Goal: Find specific page/section: Find specific page/section

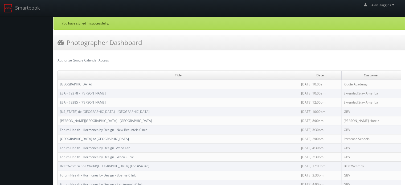
click at [87, 138] on link "[GEOGRAPHIC_DATA] at [GEOGRAPHIC_DATA]" at bounding box center [94, 139] width 69 height 5
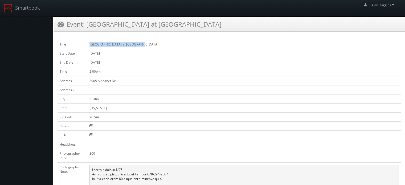
drag, startPoint x: 140, startPoint y: 42, endPoint x: 89, endPoint y: 41, distance: 50.9
click at [89, 41] on td "[GEOGRAPHIC_DATA] at [GEOGRAPHIC_DATA]" at bounding box center [244, 44] width 314 height 9
copy td "[GEOGRAPHIC_DATA] at [GEOGRAPHIC_DATA]"
